Goal: Information Seeking & Learning: Understand process/instructions

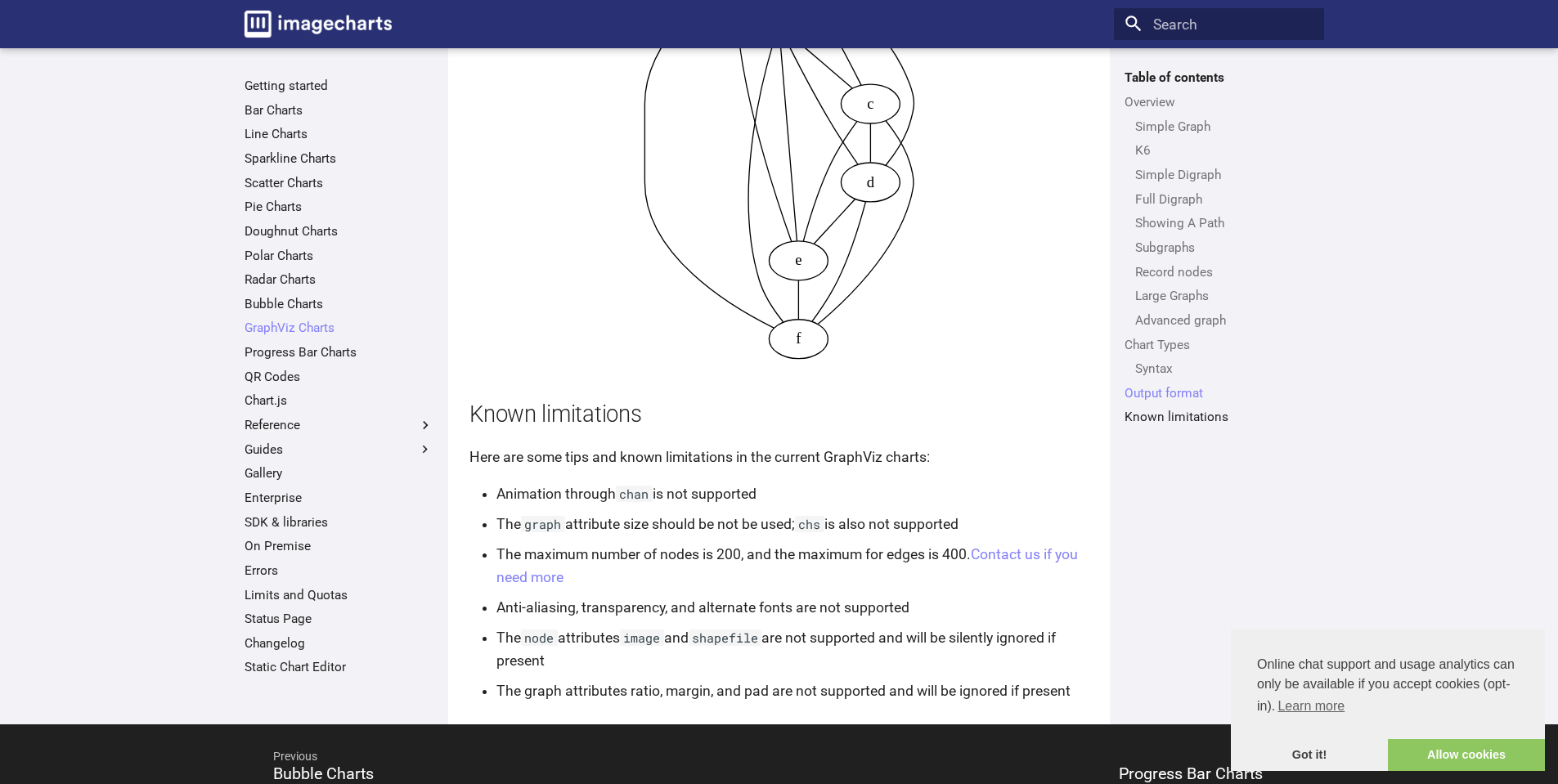
scroll to position [7219, 0]
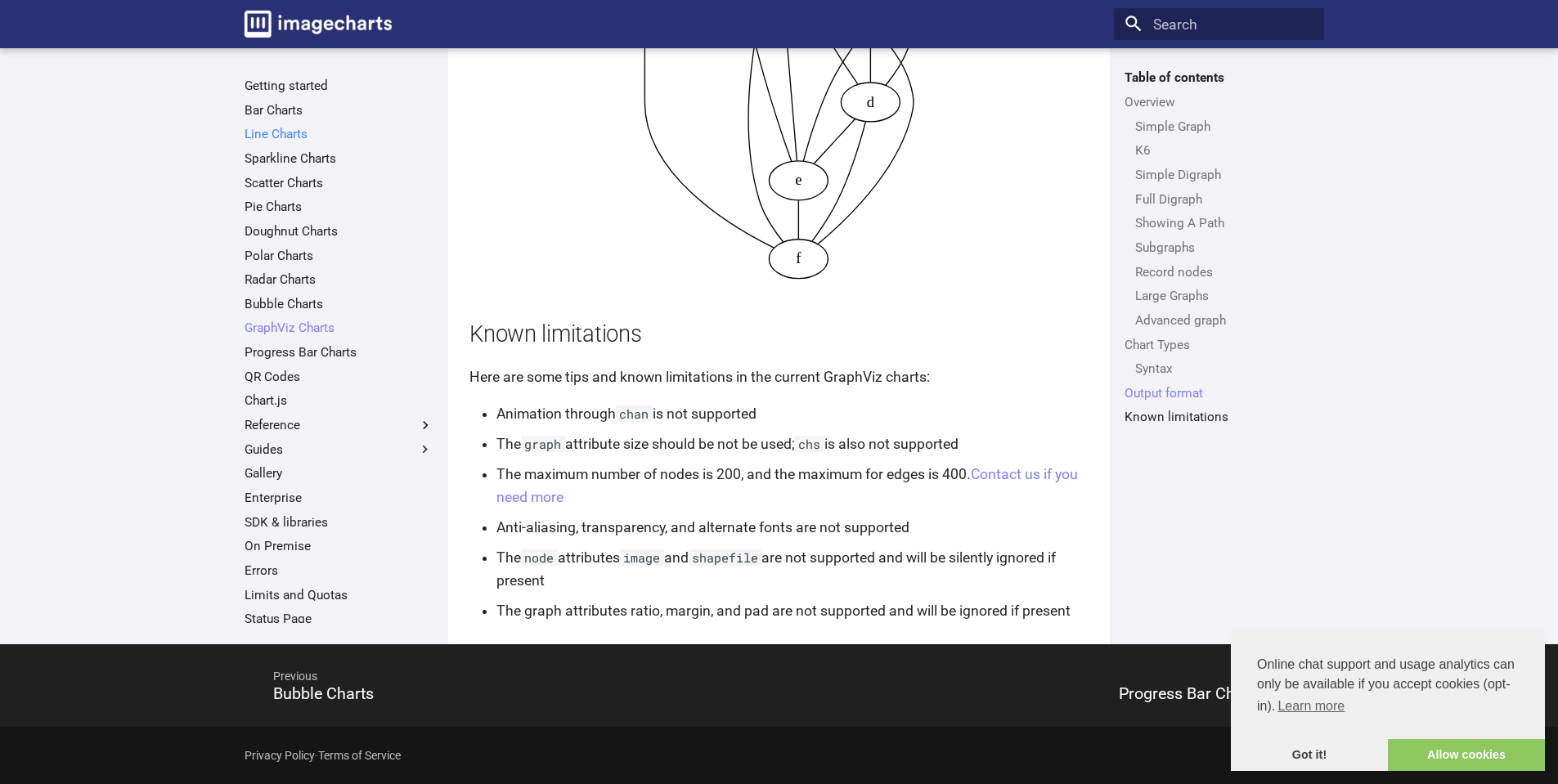
click at [286, 136] on link "Line Charts" at bounding box center [339, 134] width 189 height 16
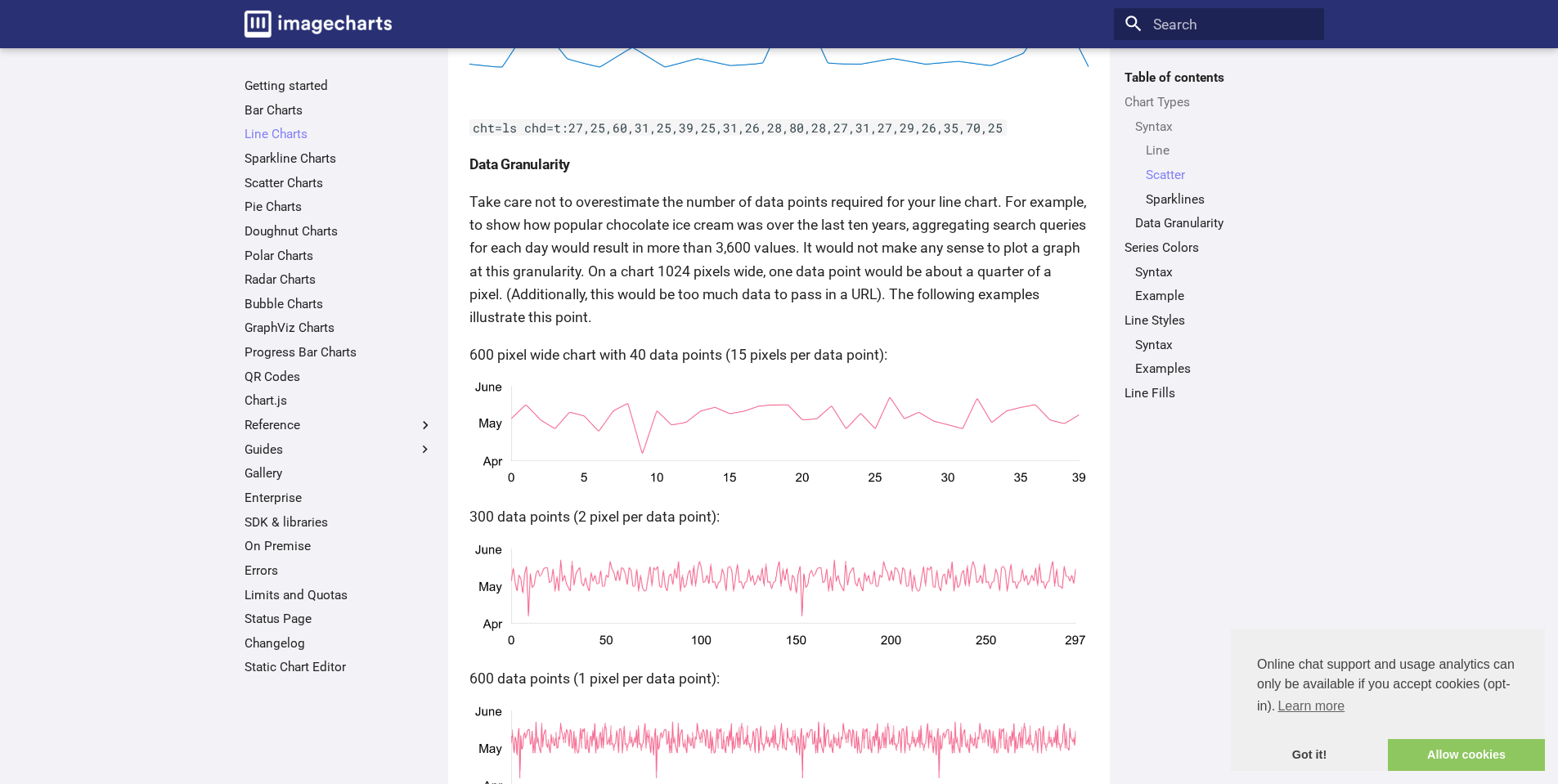
scroll to position [2257, 0]
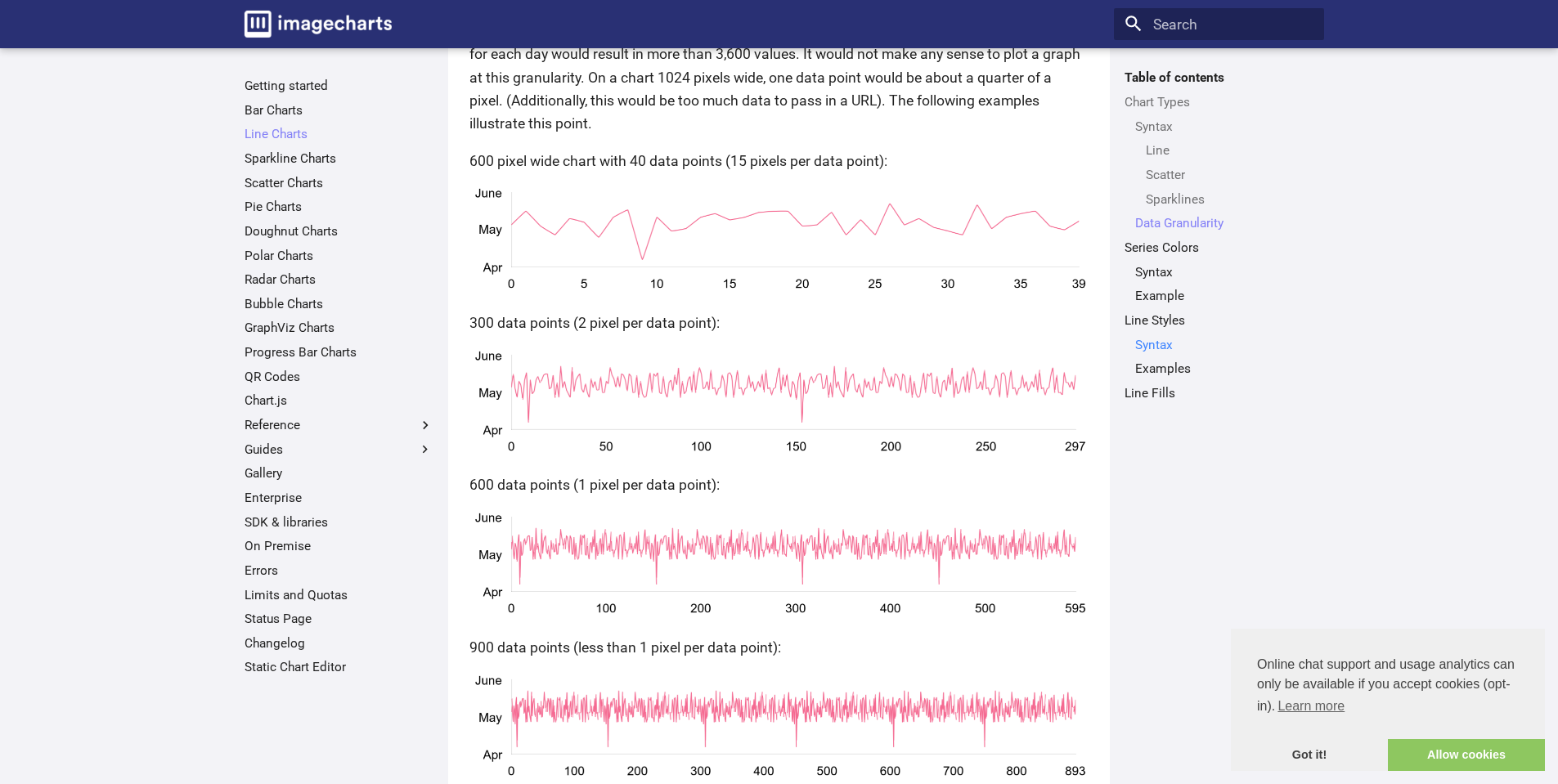
click at [1156, 339] on link "Syntax" at bounding box center [1224, 344] width 178 height 16
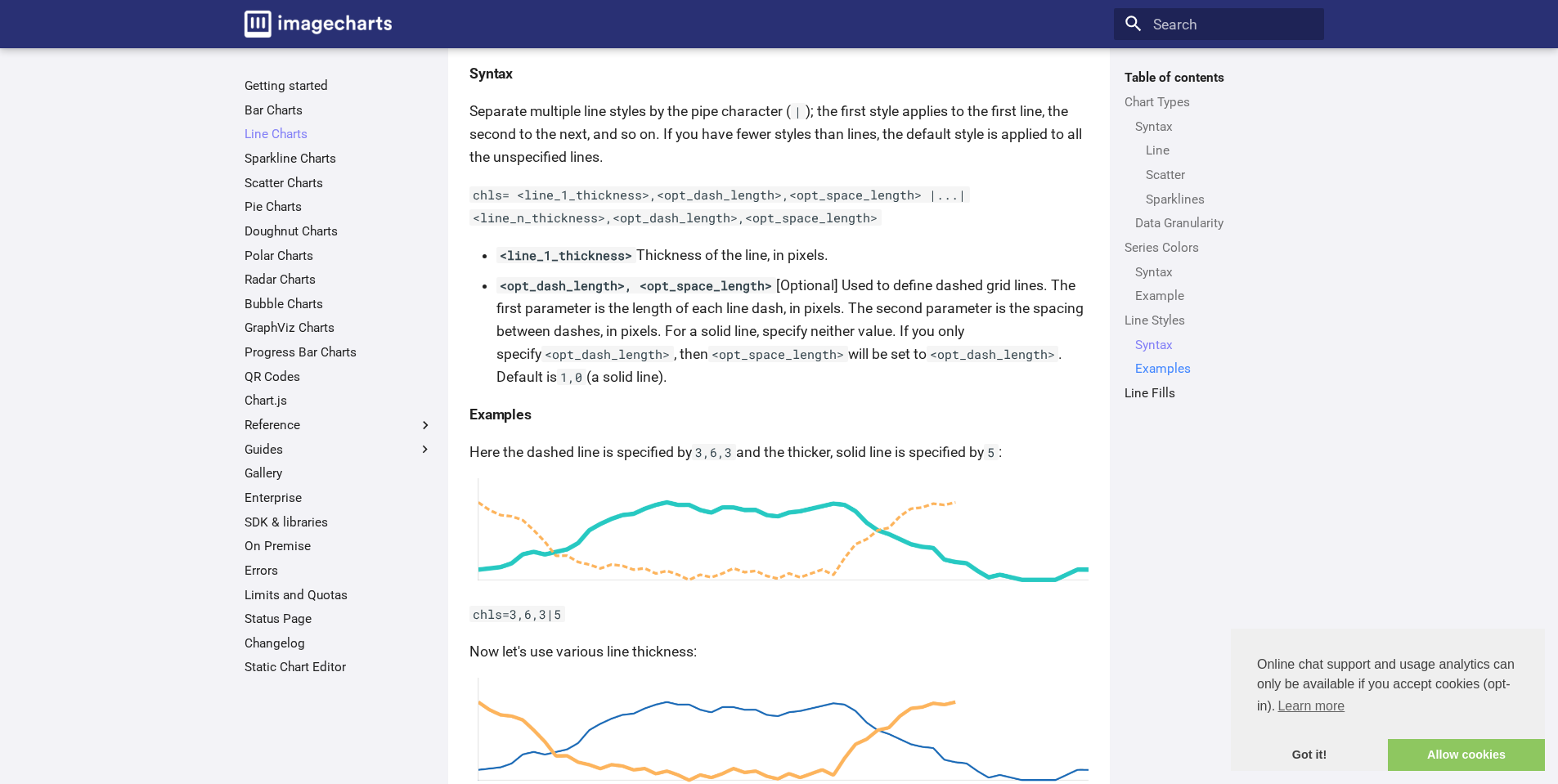
click at [1196, 368] on link "Examples" at bounding box center [1224, 369] width 178 height 16
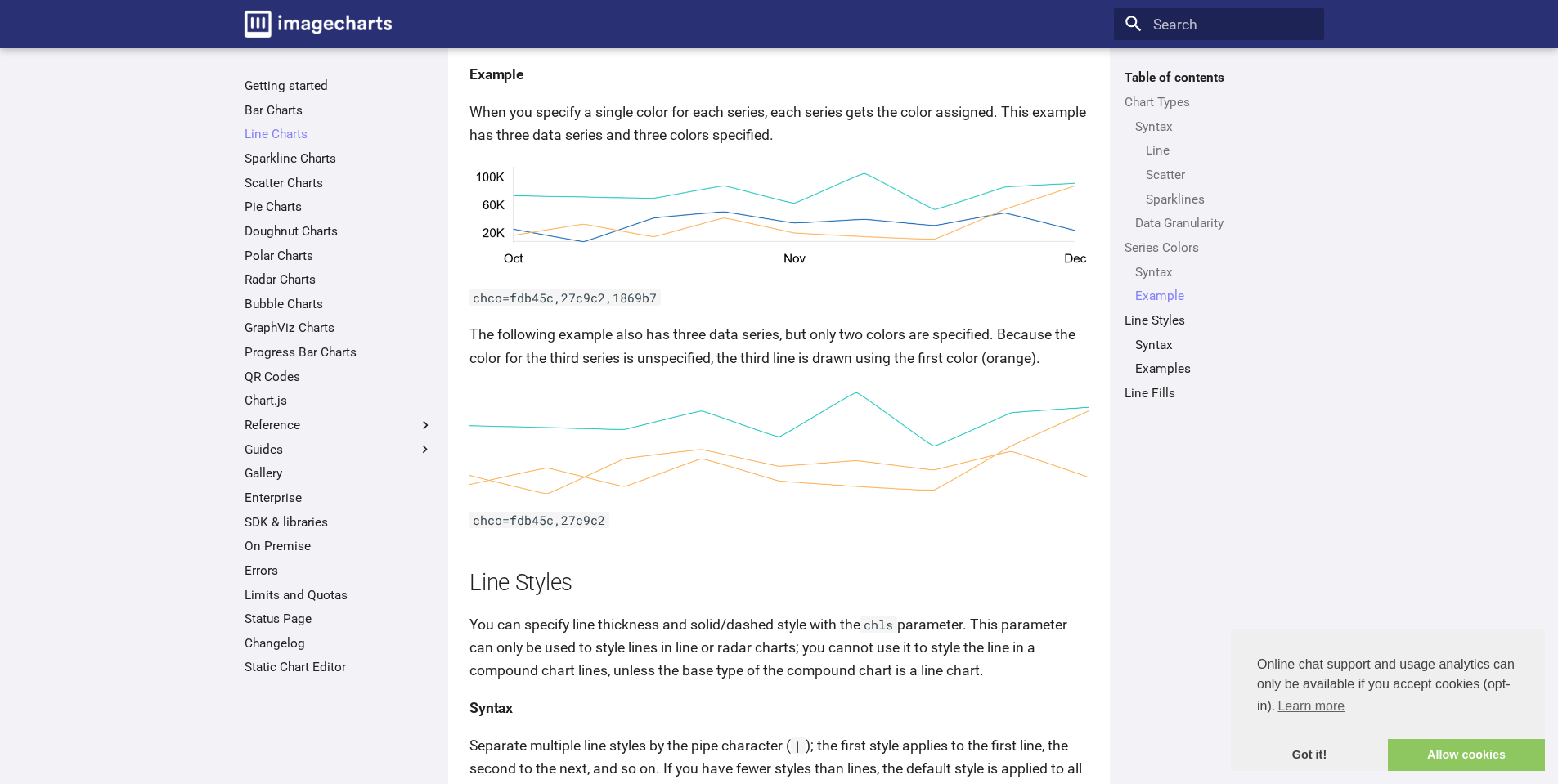
scroll to position [3272, 0]
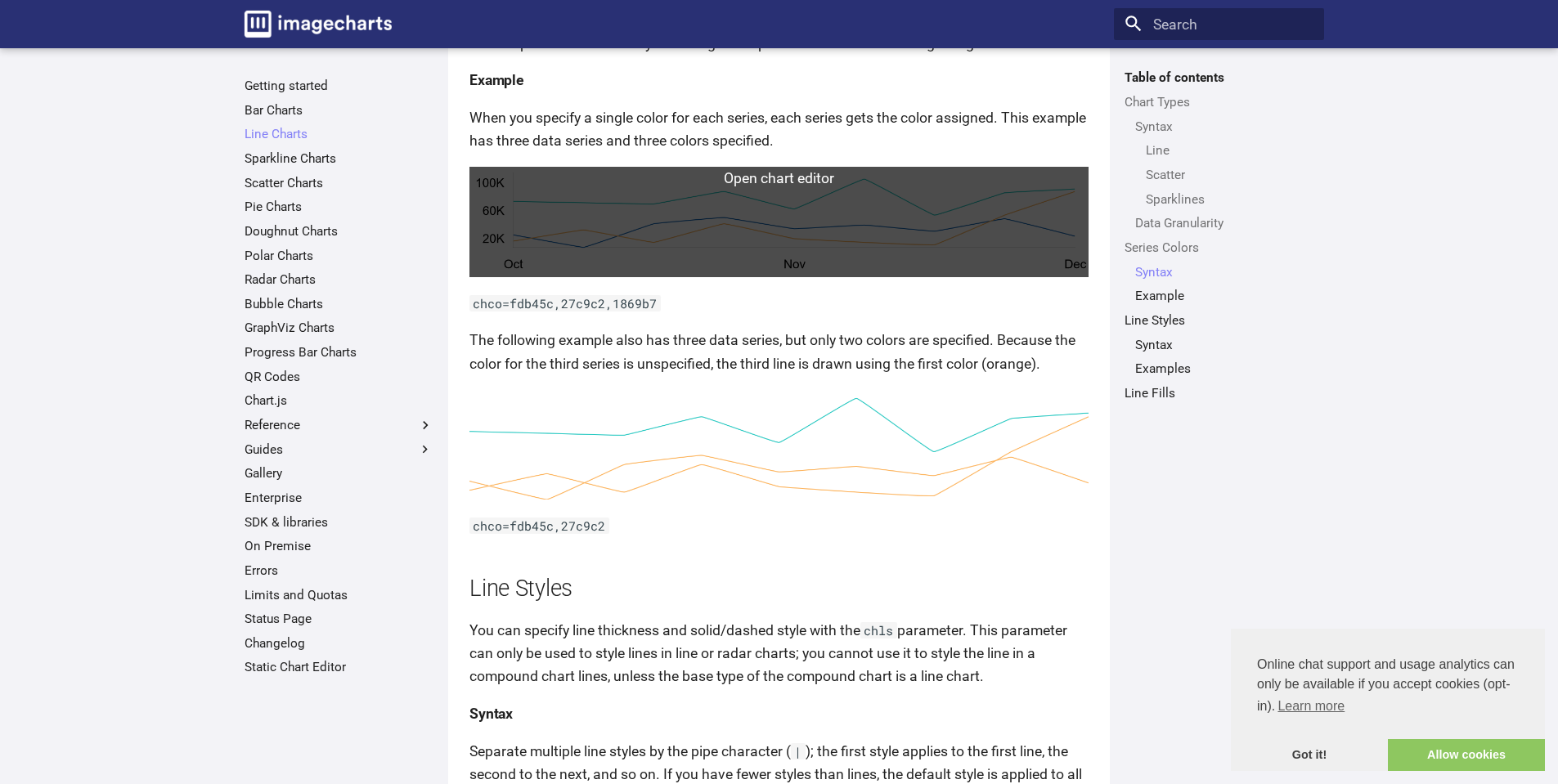
click at [879, 225] on link at bounding box center [778, 222] width 619 height 111
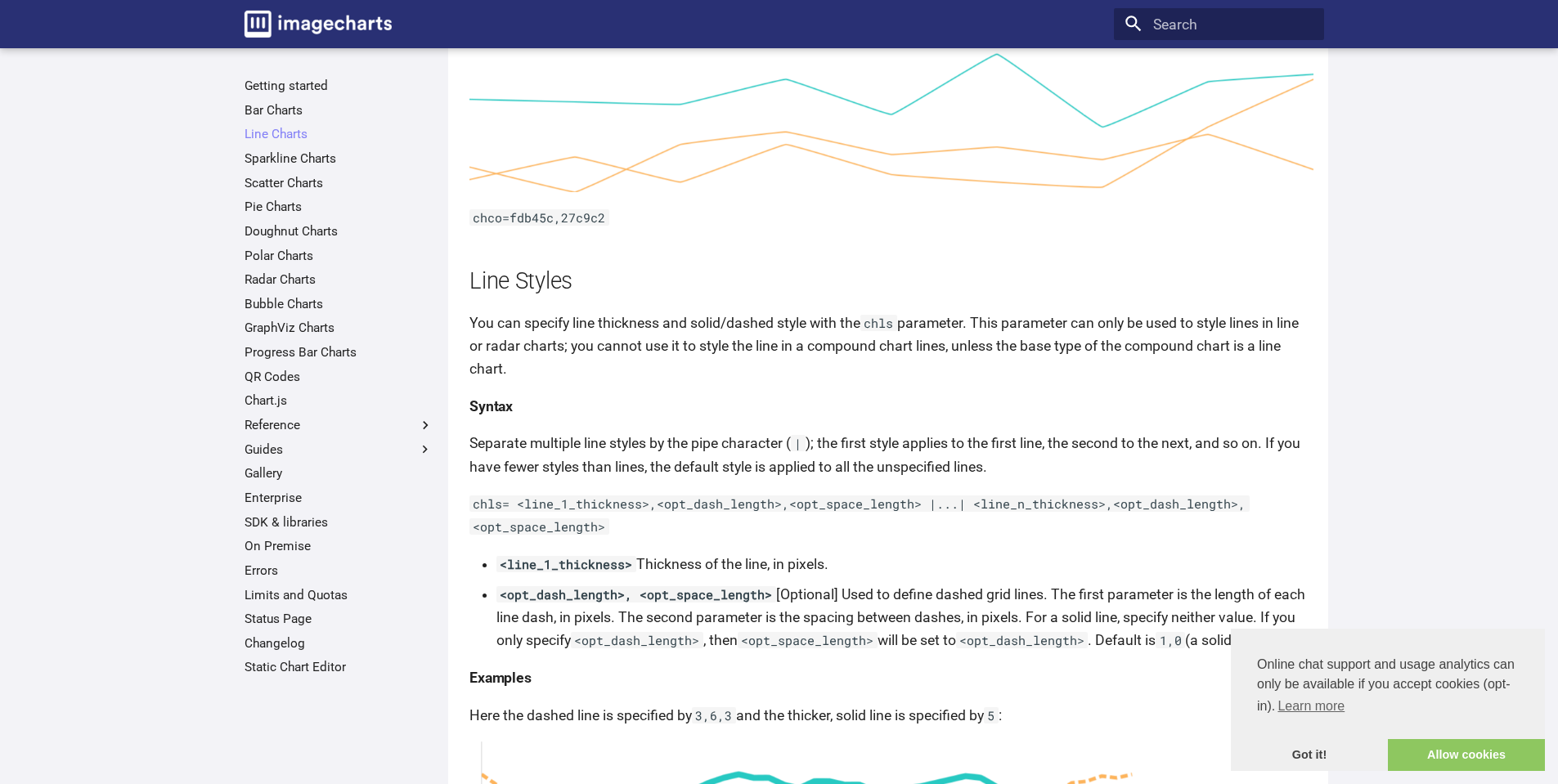
scroll to position [4253, 0]
